Goal: Transaction & Acquisition: Subscribe to service/newsletter

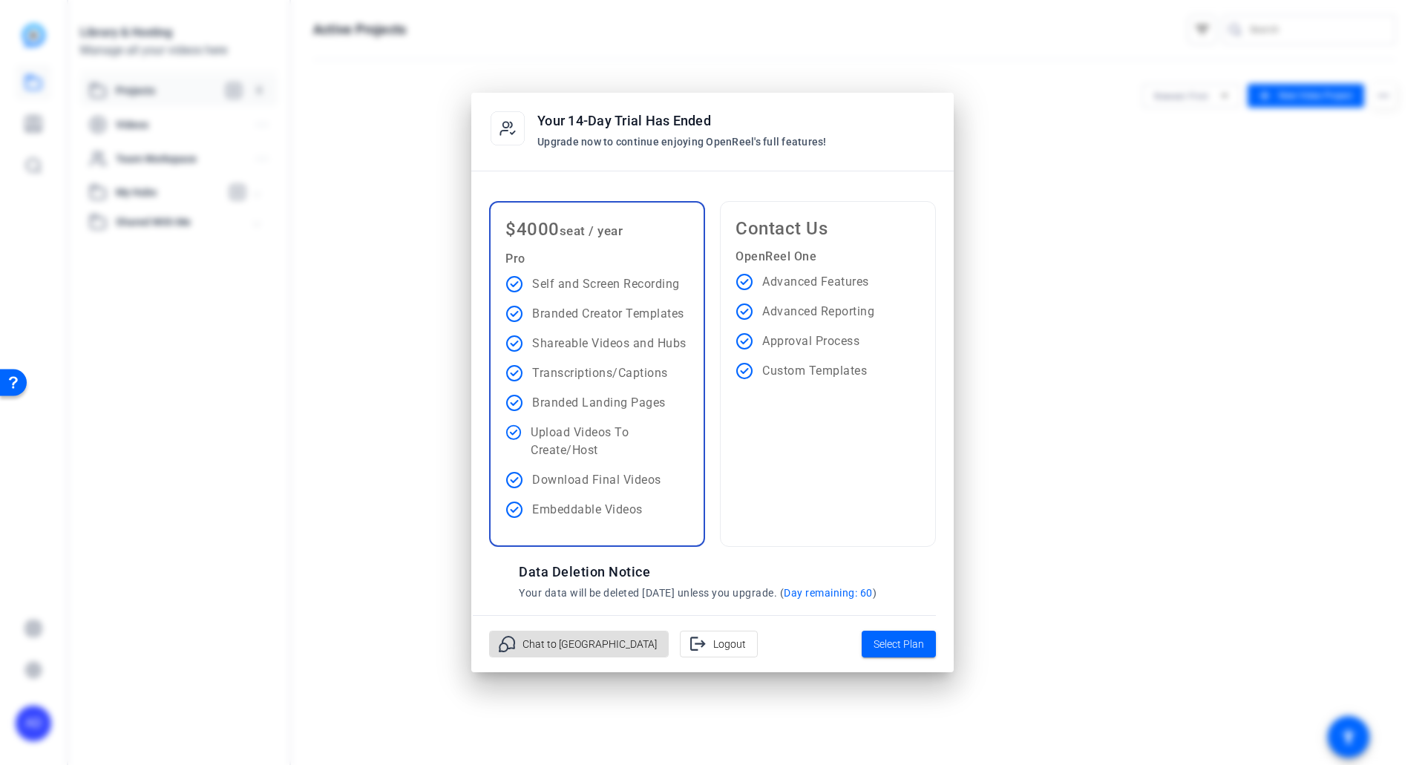
click at [537, 648] on span "Chat to us" at bounding box center [589, 644] width 134 height 28
click at [895, 649] on span "Select Plan" at bounding box center [898, 644] width 50 height 18
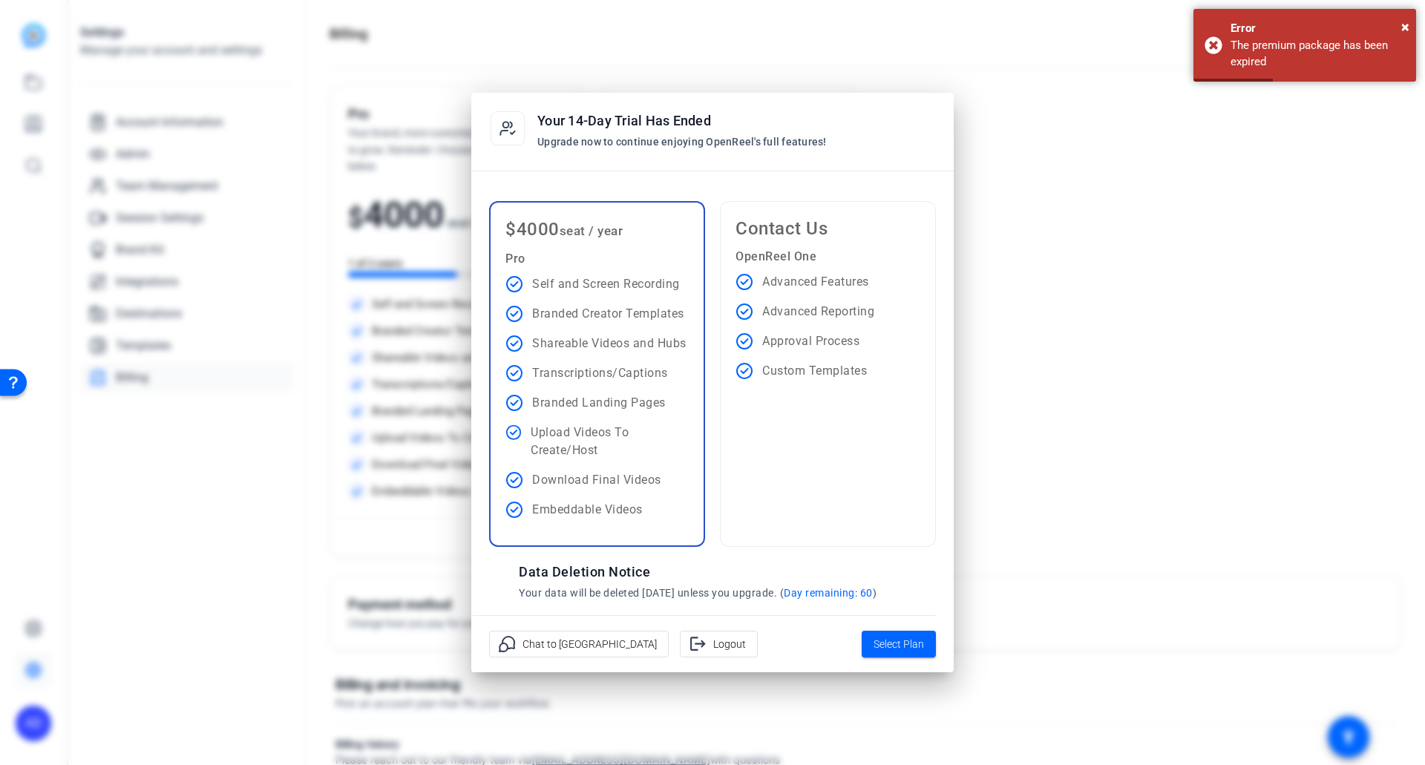
click at [805, 288] on p "Advanced Features" at bounding box center [815, 282] width 107 height 18
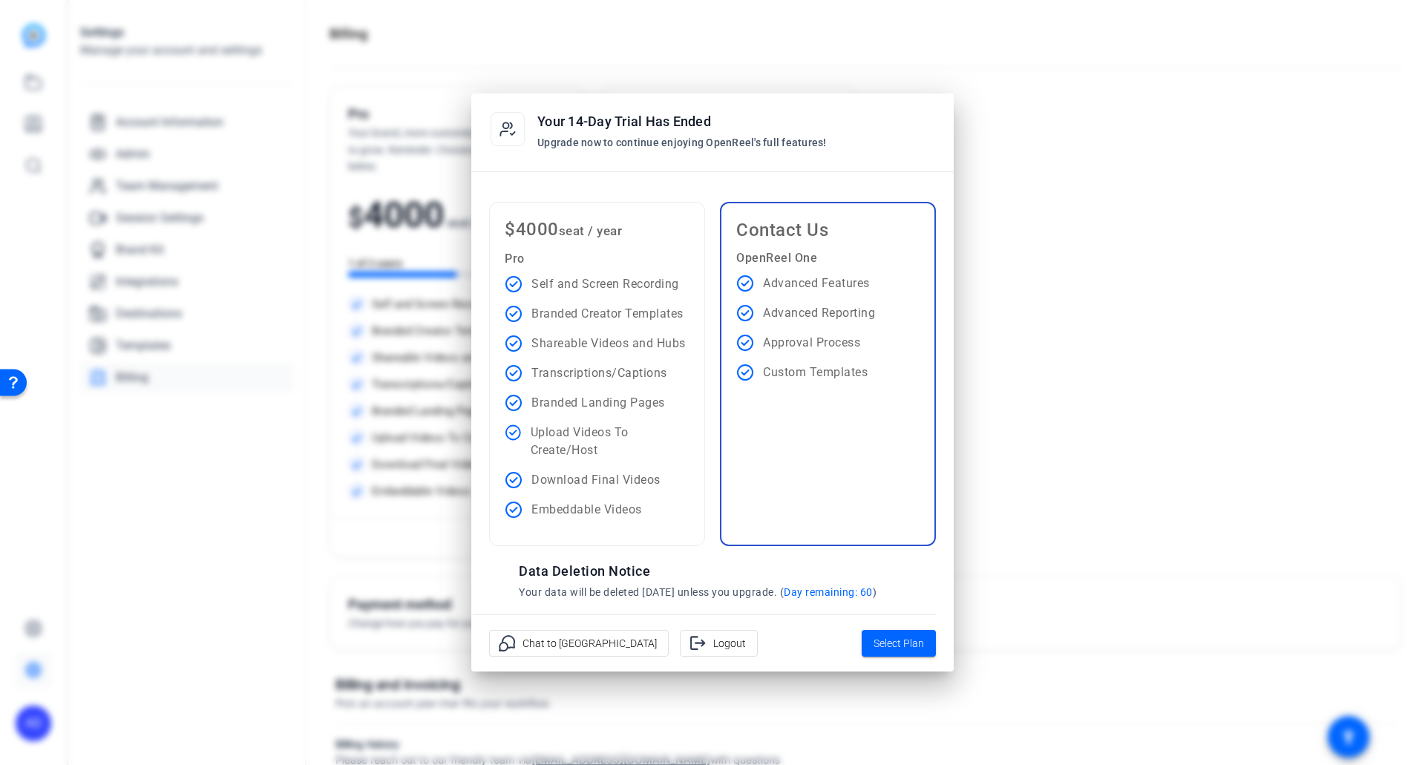
click at [1031, 581] on div at bounding box center [712, 382] width 1425 height 765
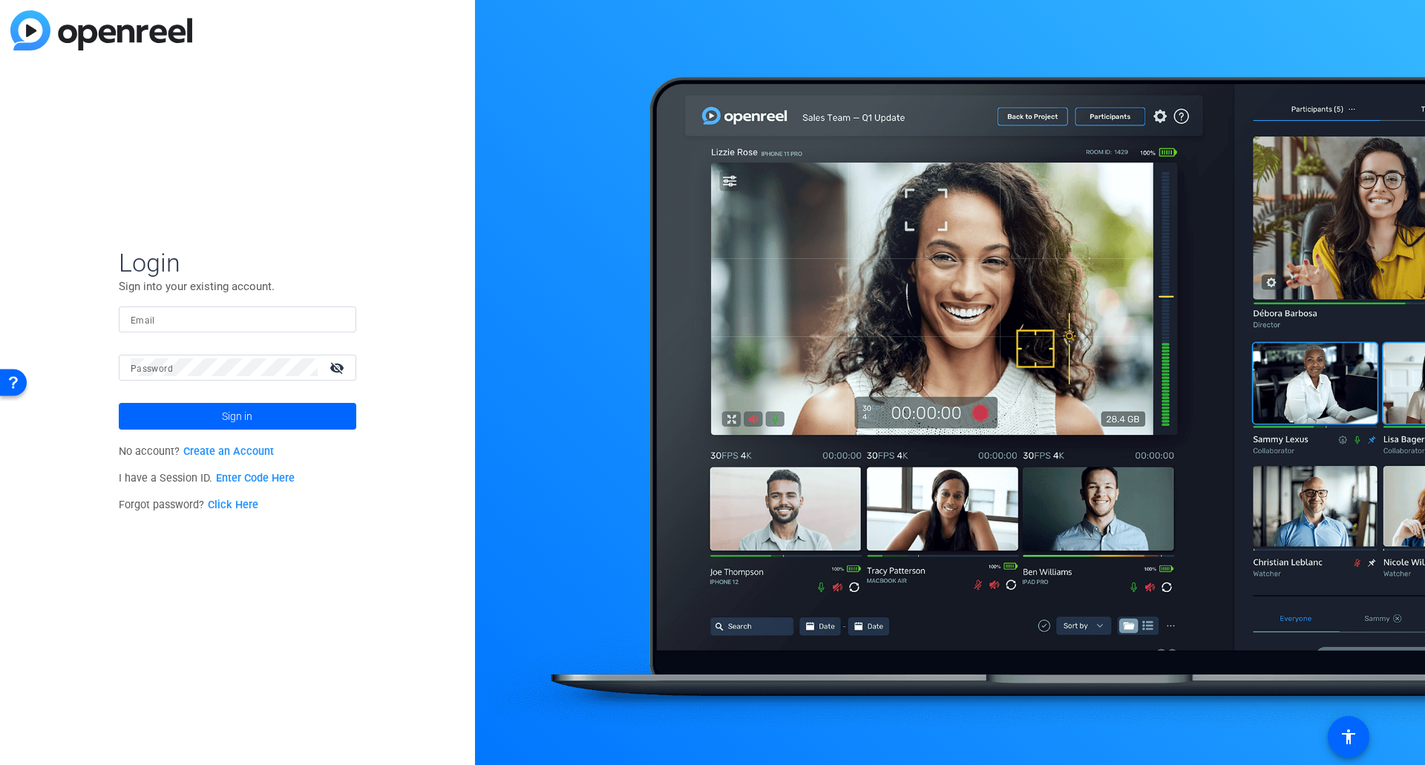
click at [42, 29] on img at bounding box center [101, 30] width 182 height 40
click at [13, 382] on div "Open Resource Center" at bounding box center [13, 381] width 12 height 12
